Goal: Navigation & Orientation: Find specific page/section

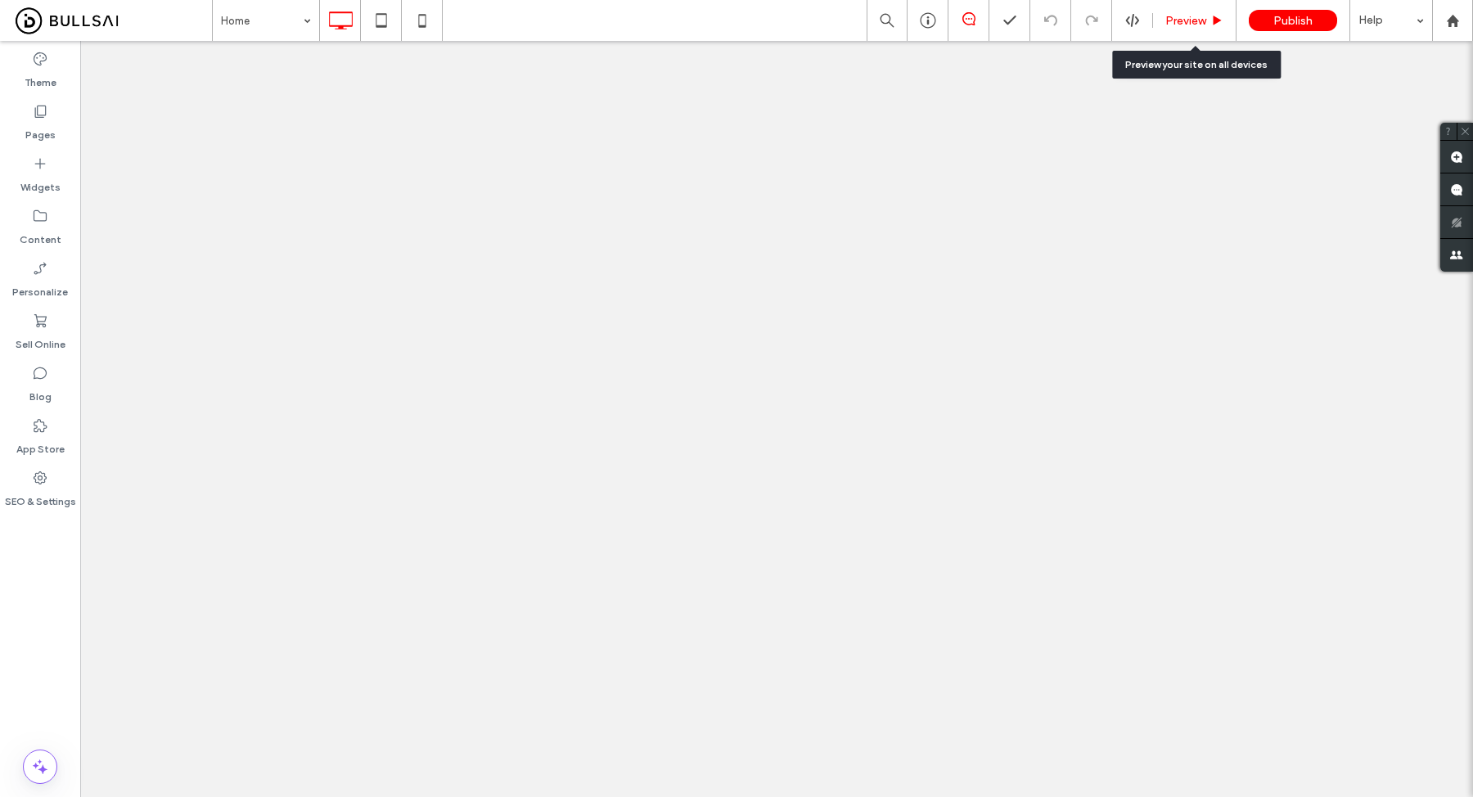
click at [1187, 15] on span "Preview" at bounding box center [1186, 21] width 41 height 14
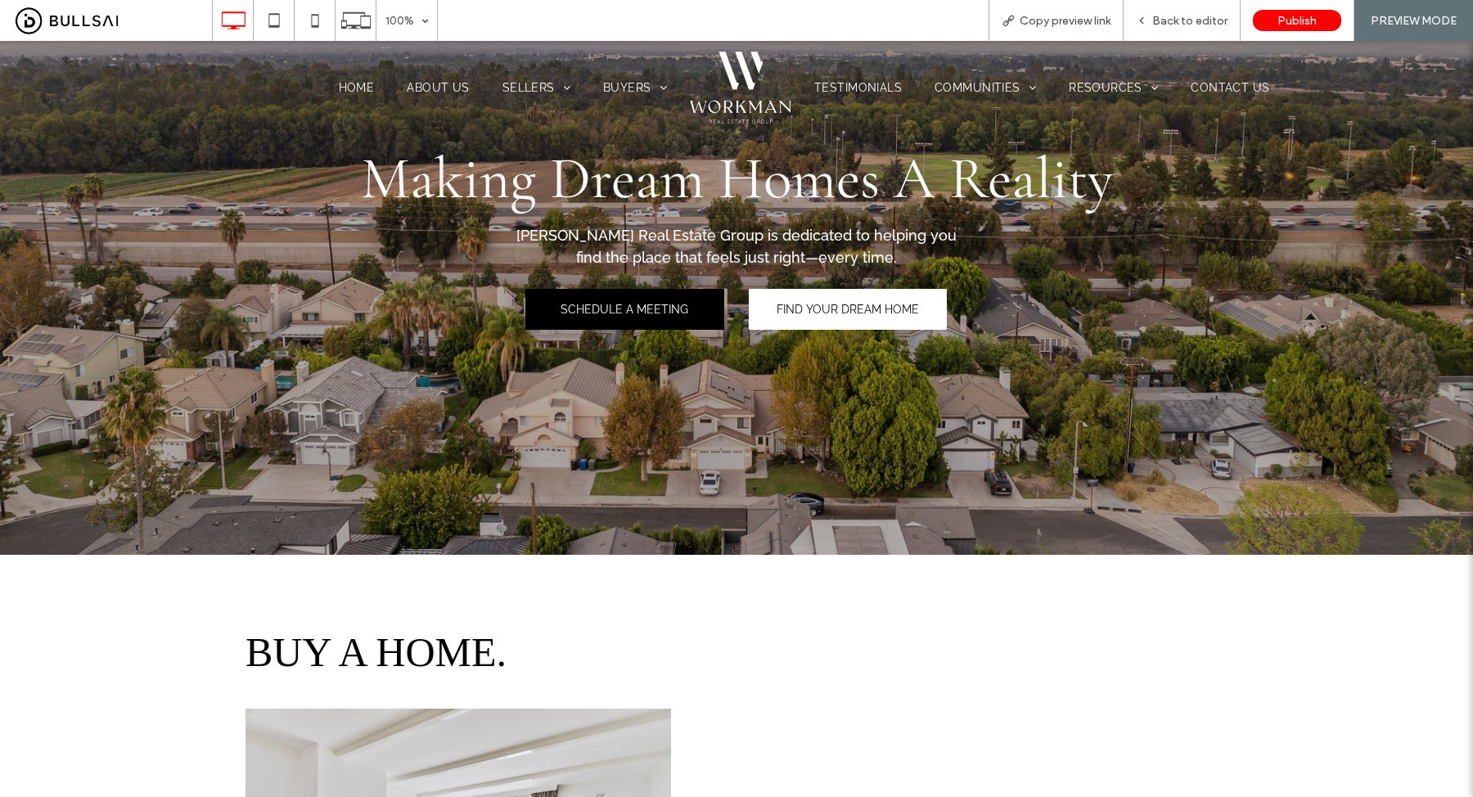
scroll to position [105, 0]
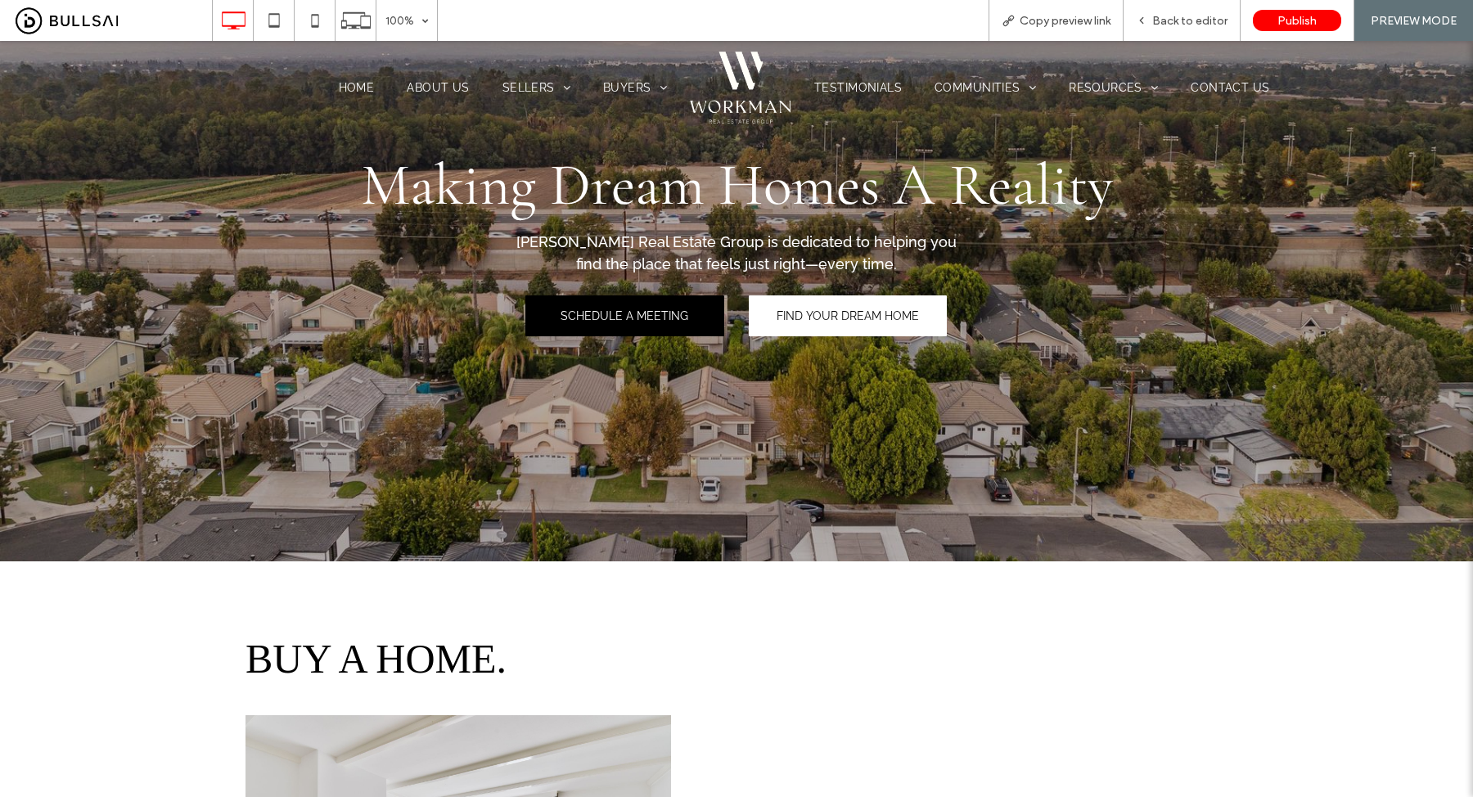
click at [645, 316] on span "SCHEDULE A MEETING" at bounding box center [625, 315] width 128 height 13
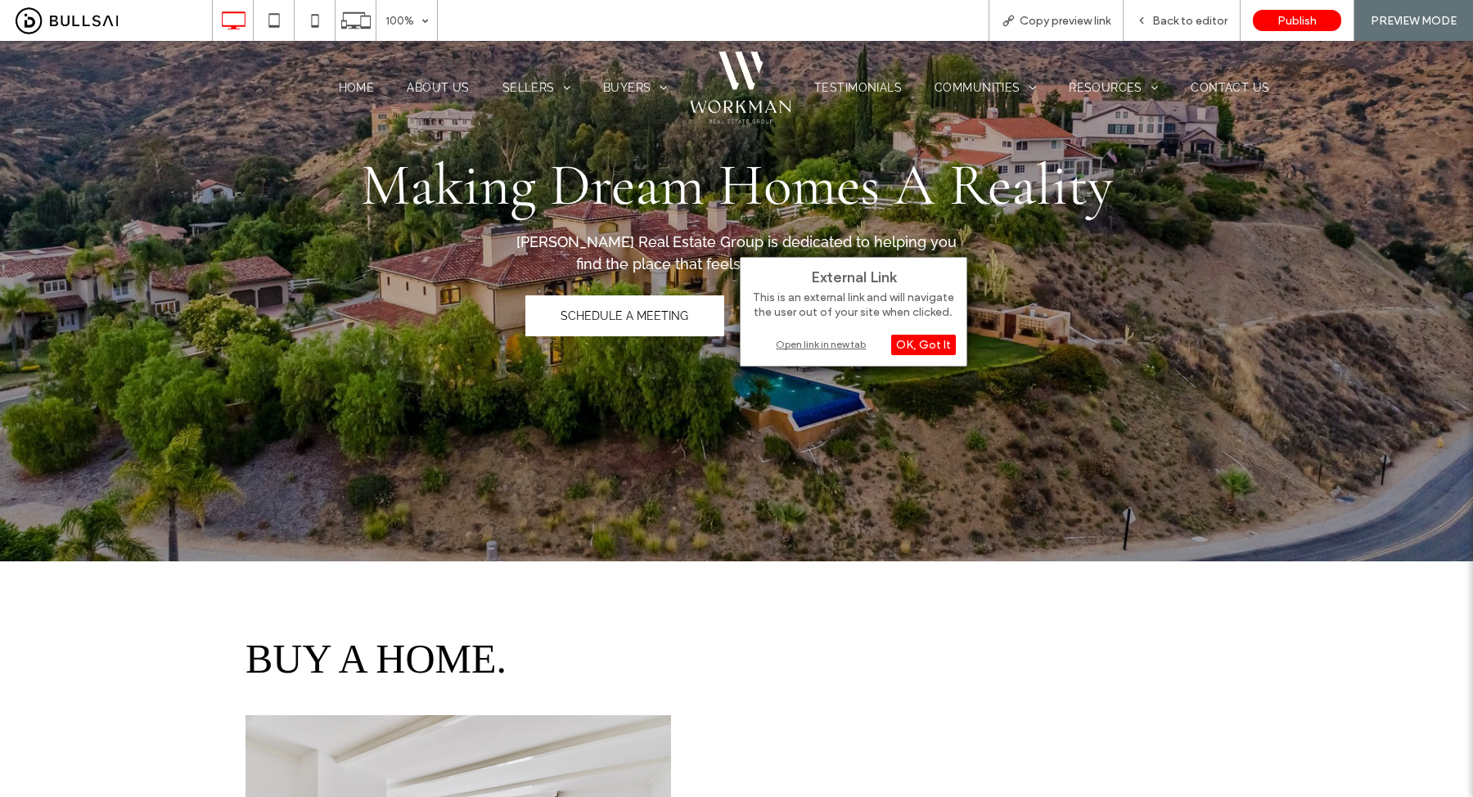
click at [833, 345] on div "Open link in new tab" at bounding box center [853, 344] width 205 height 17
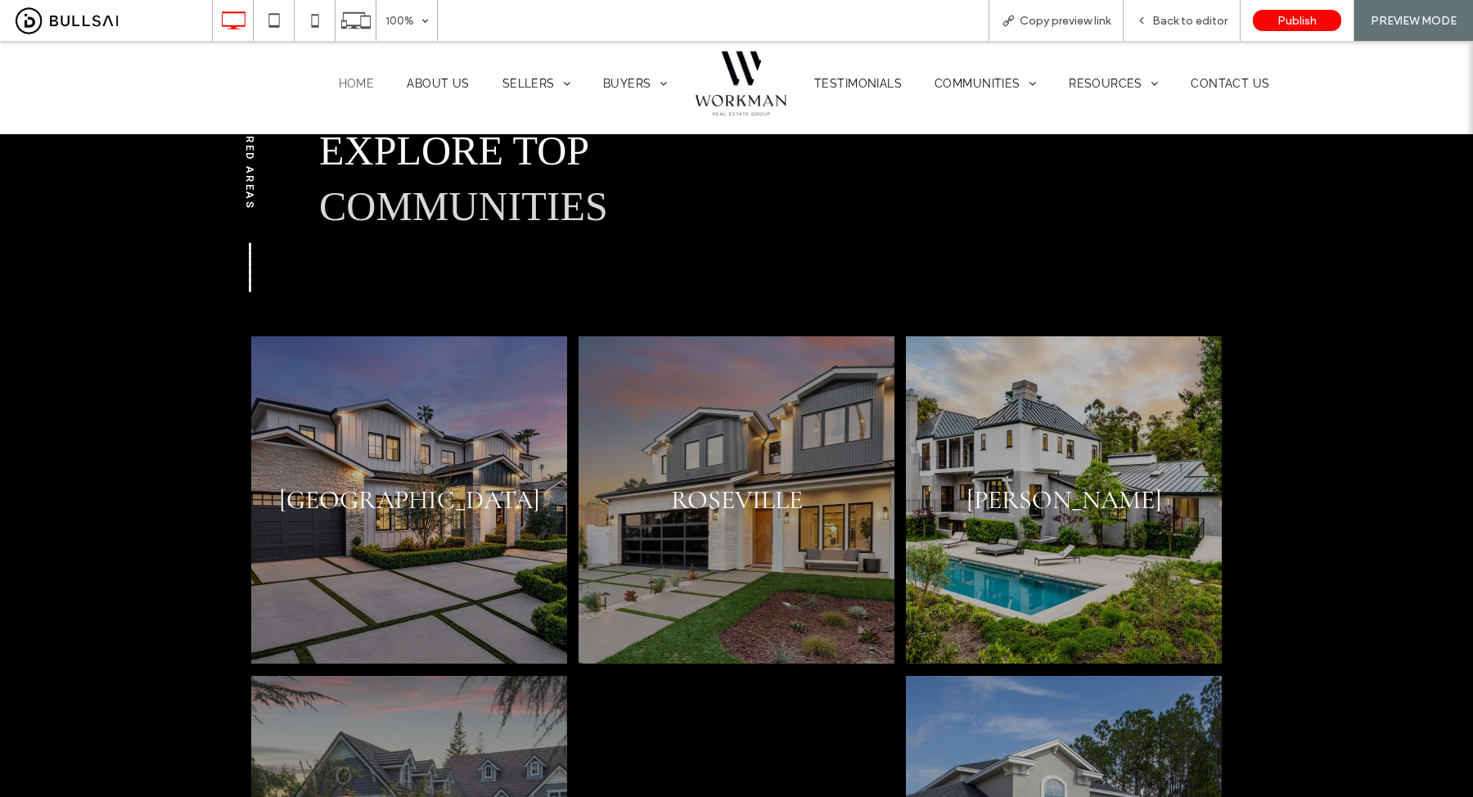
scroll to position [2537, 0]
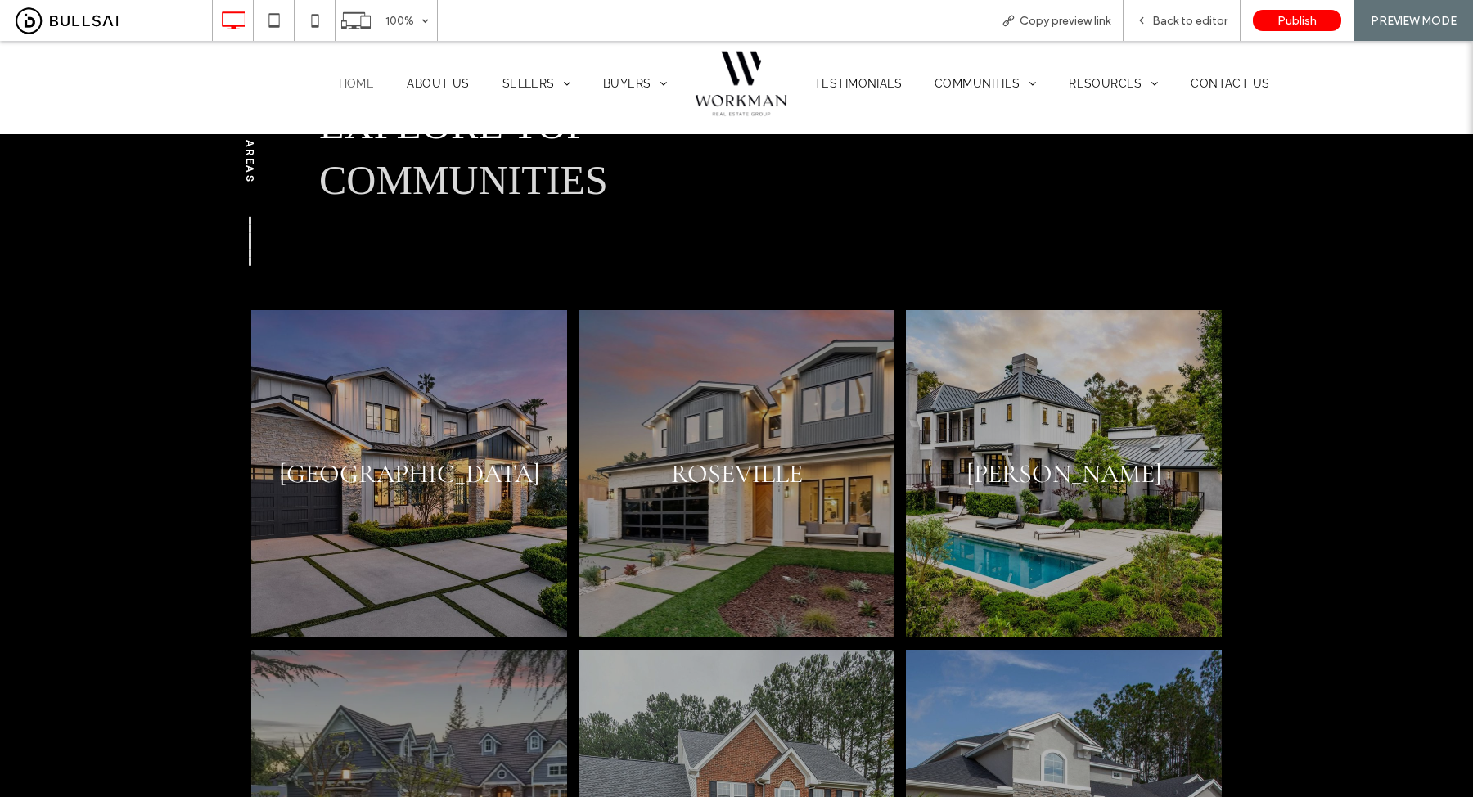
click at [478, 440] on link at bounding box center [408, 473] width 335 height 347
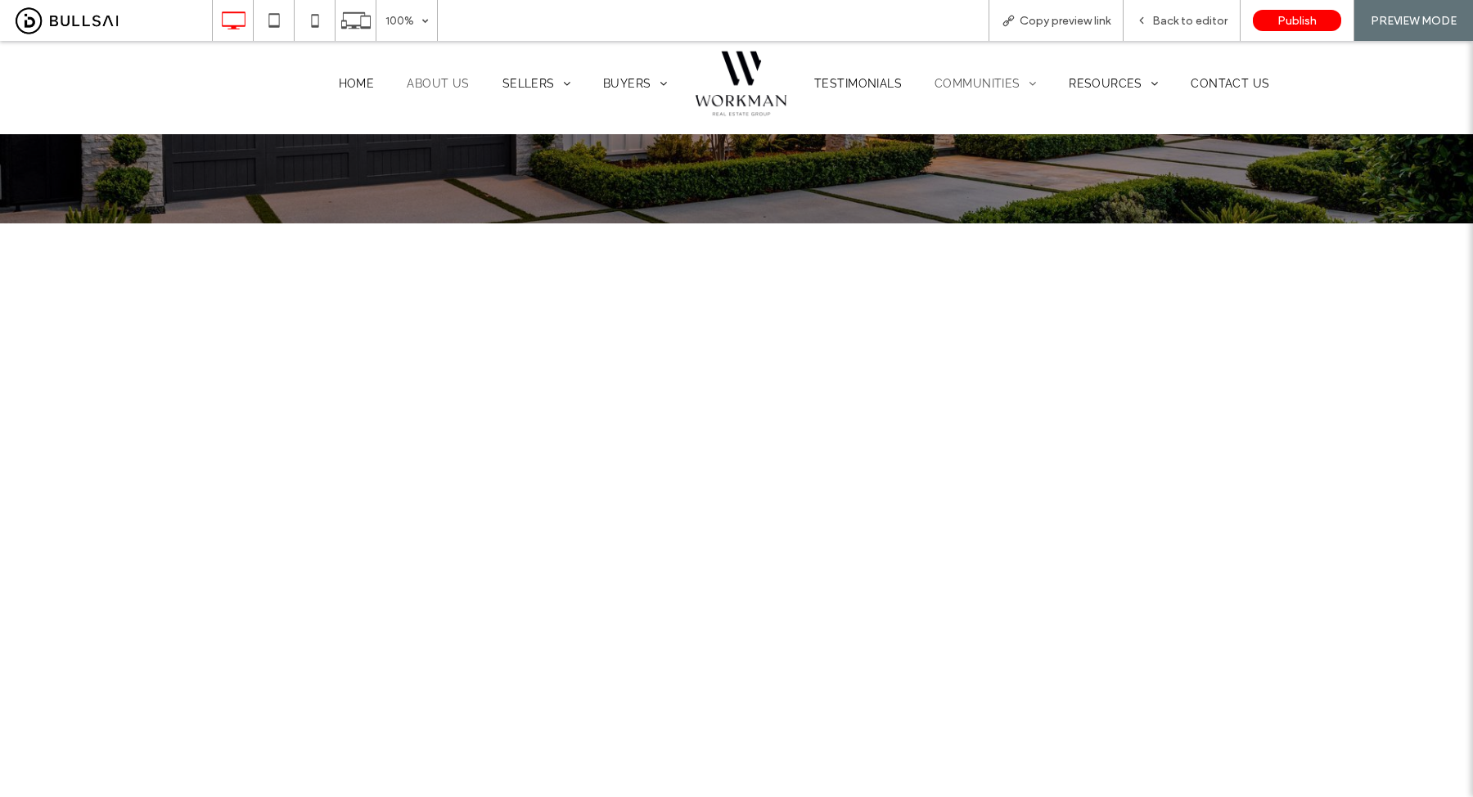
scroll to position [280, 0]
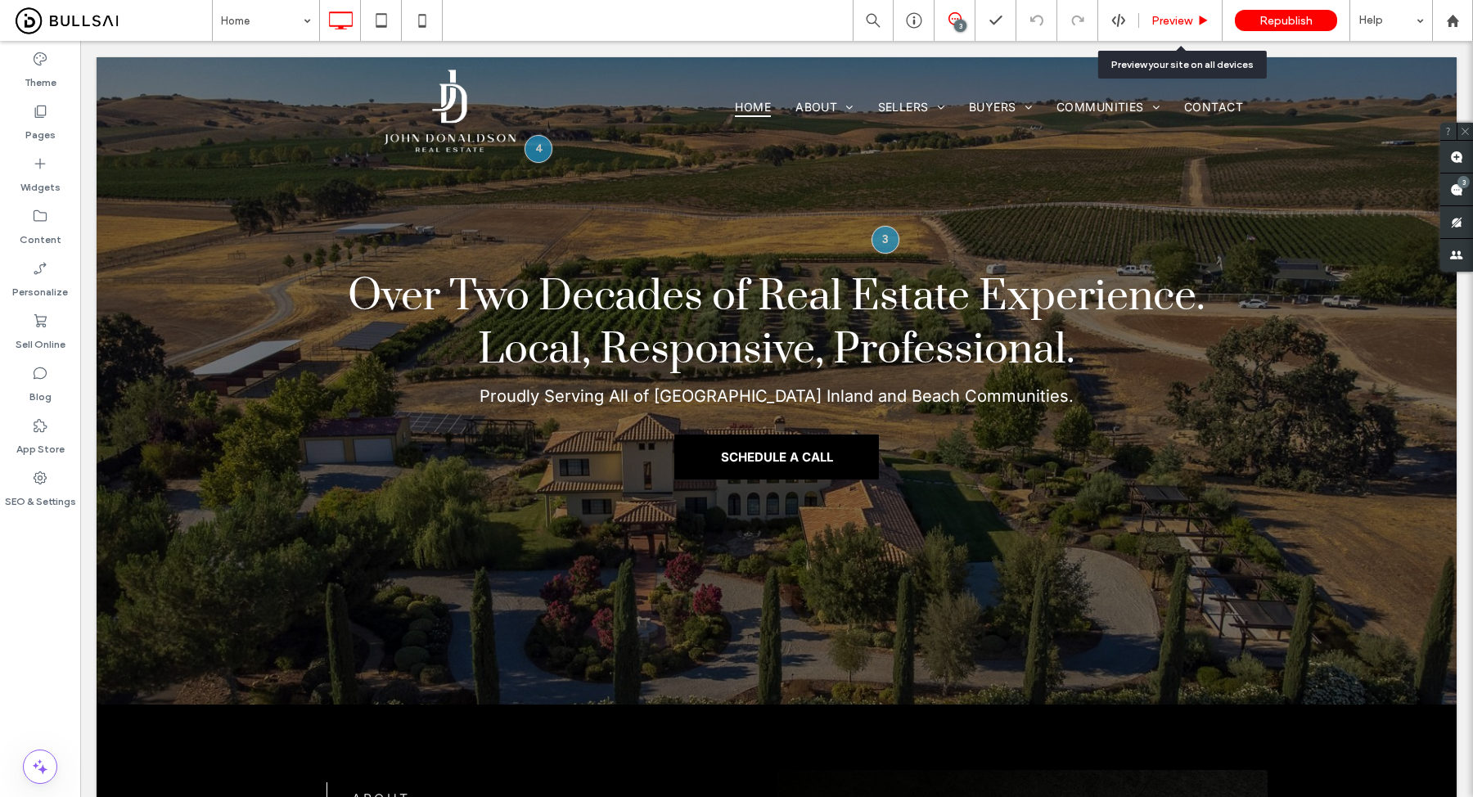
click at [1184, 21] on span "Preview" at bounding box center [1172, 21] width 41 height 14
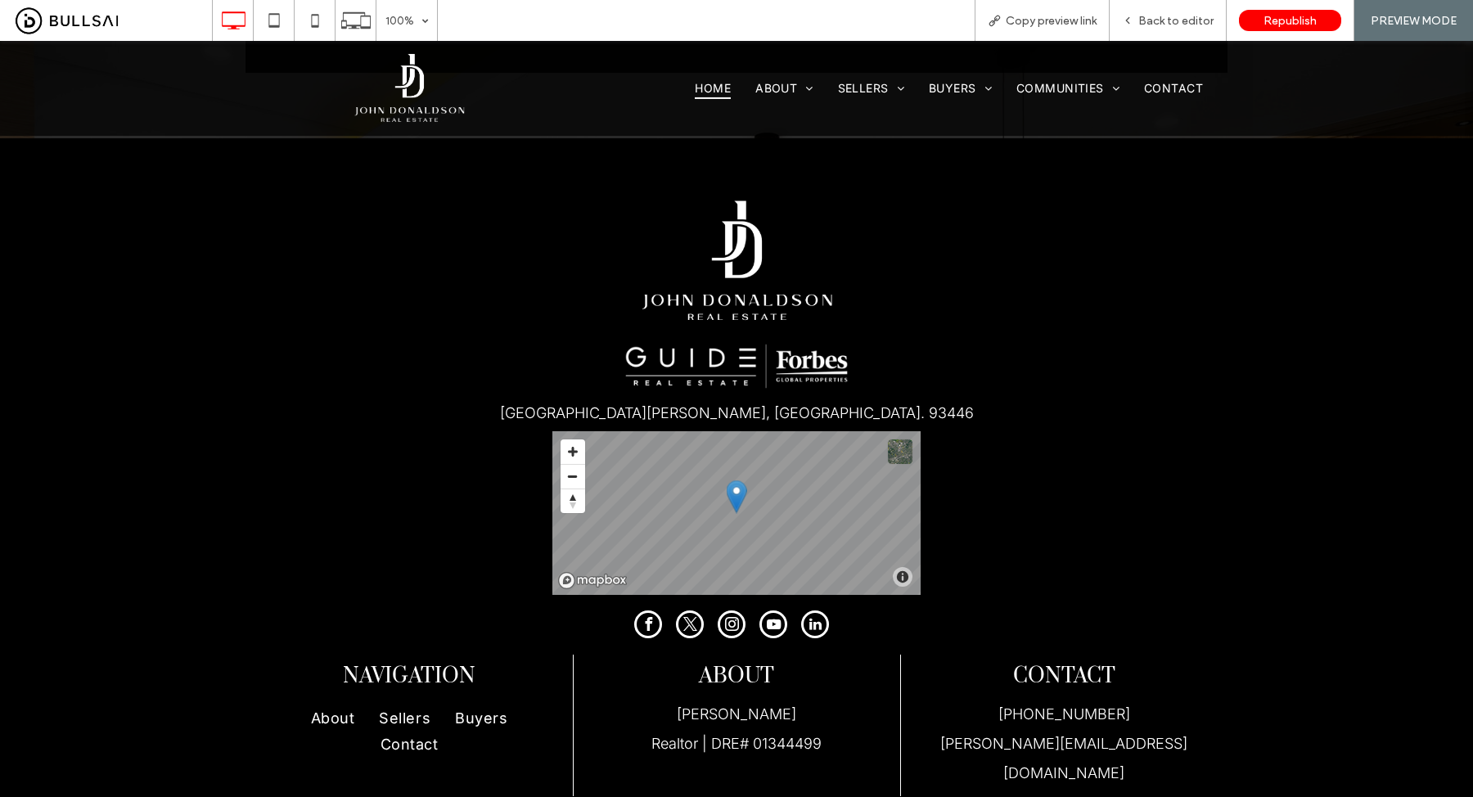
scroll to position [5176, 0]
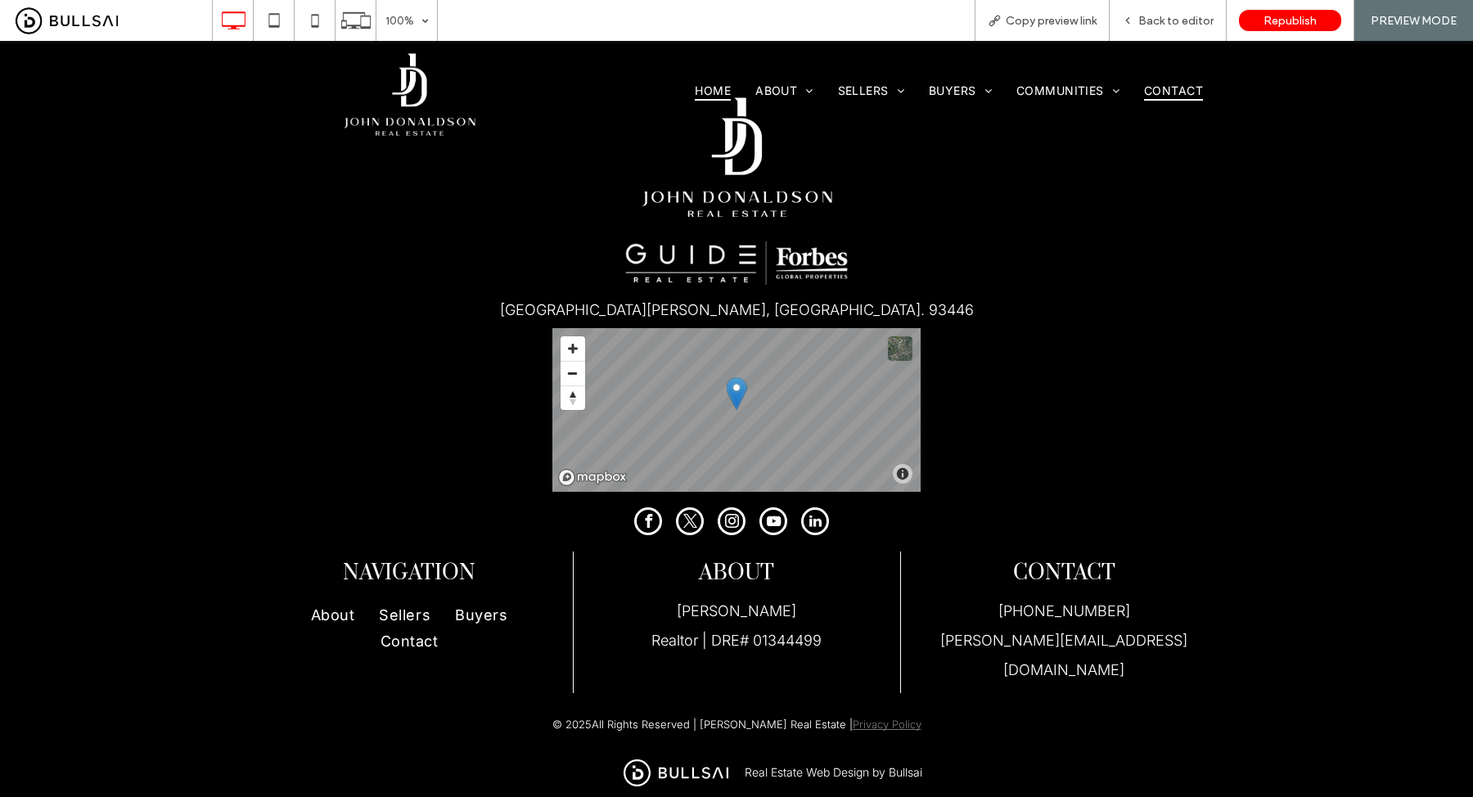
click at [1167, 88] on span "Contact" at bounding box center [1173, 90] width 59 height 22
click at [1179, 81] on span "Contact" at bounding box center [1173, 90] width 59 height 22
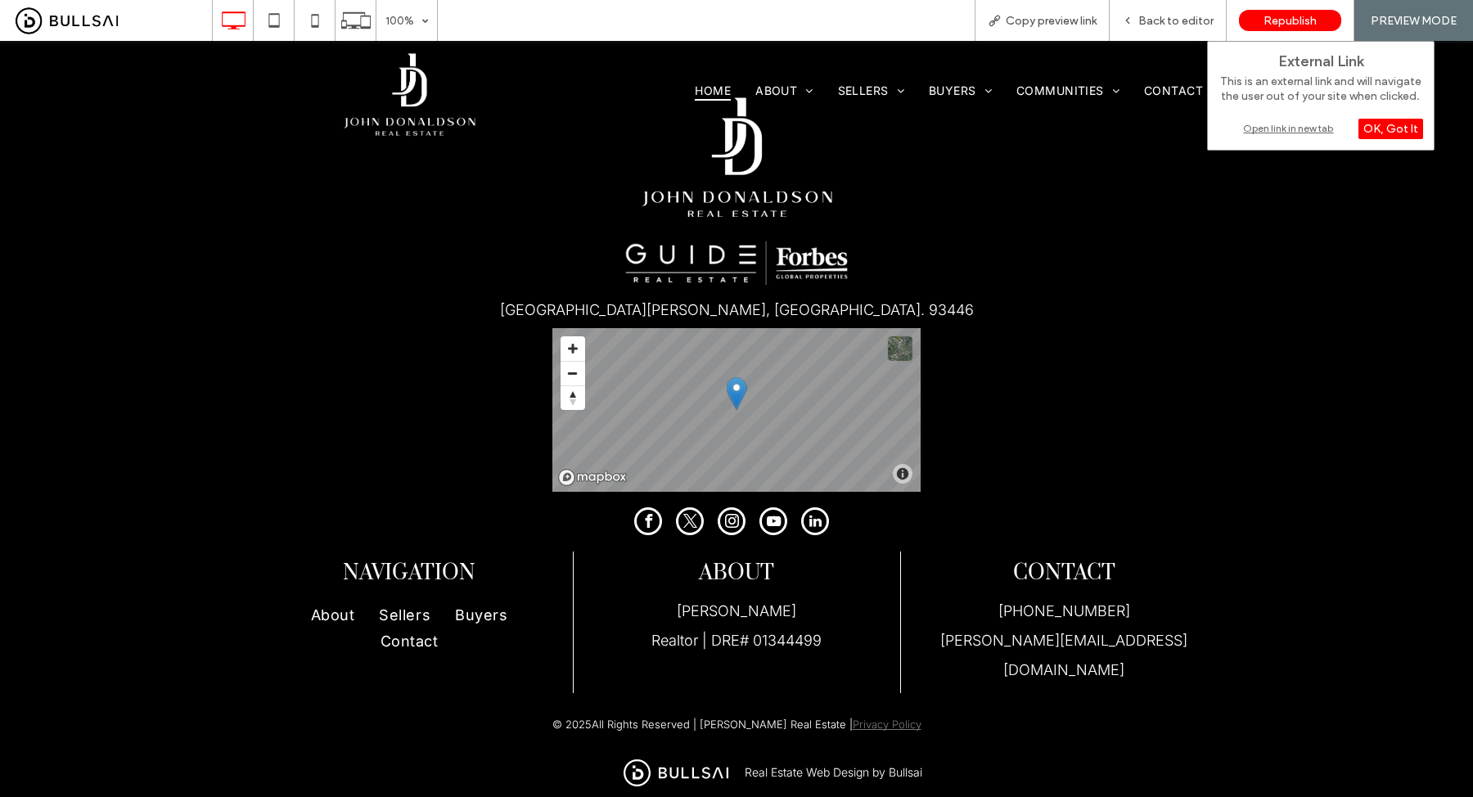
click at [1258, 129] on div "Open link in new tab" at bounding box center [1321, 128] width 205 height 17
